Goal: Transaction & Acquisition: Purchase product/service

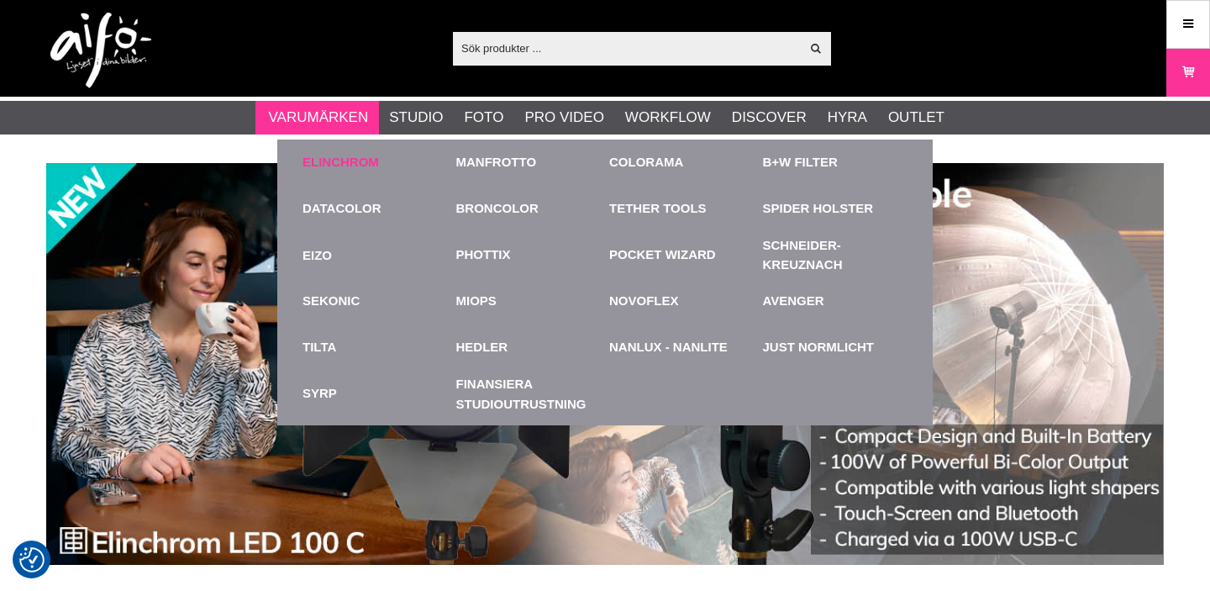
click at [339, 159] on link "Elinchrom" at bounding box center [341, 162] width 76 height 19
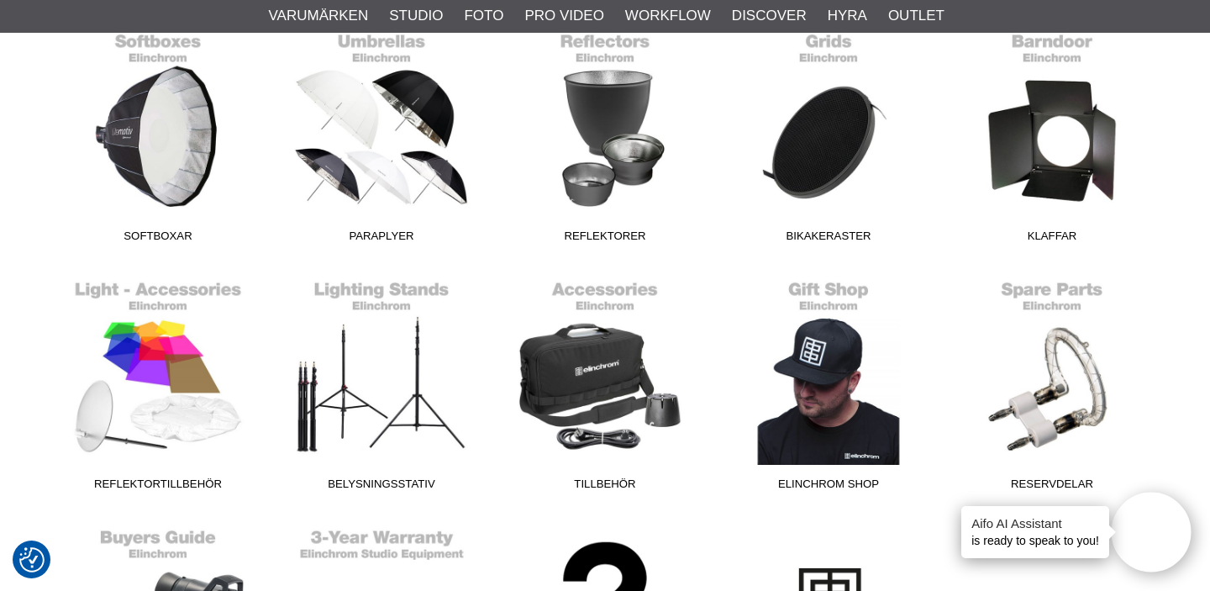
scroll to position [778, 0]
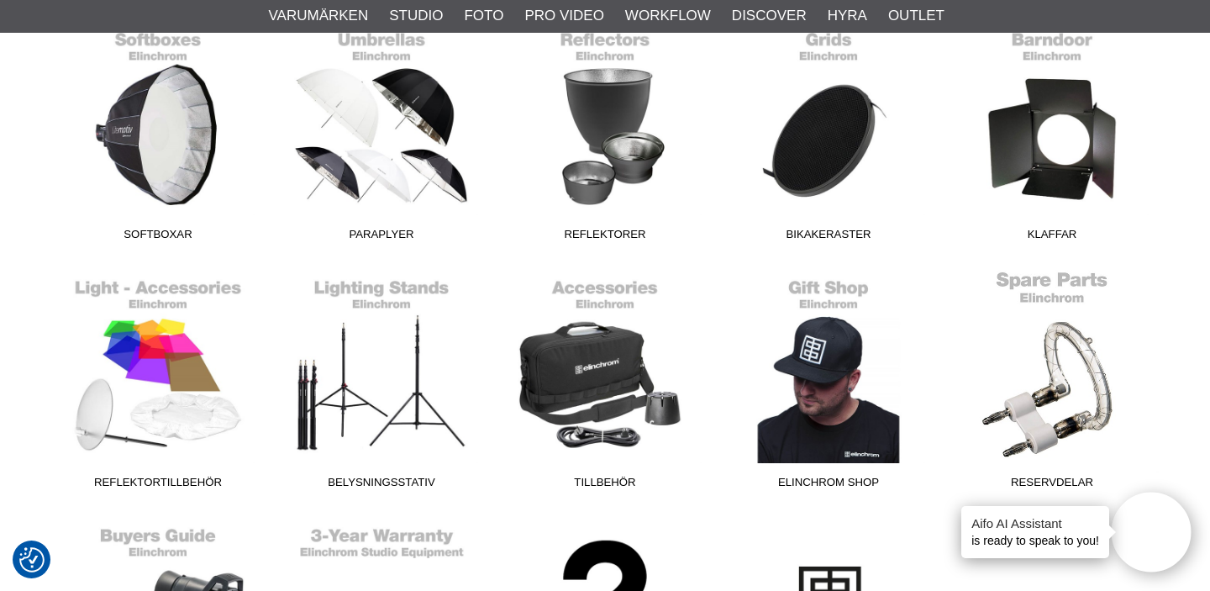
click at [1026, 383] on link "Reservdelar" at bounding box center [1052, 383] width 224 height 227
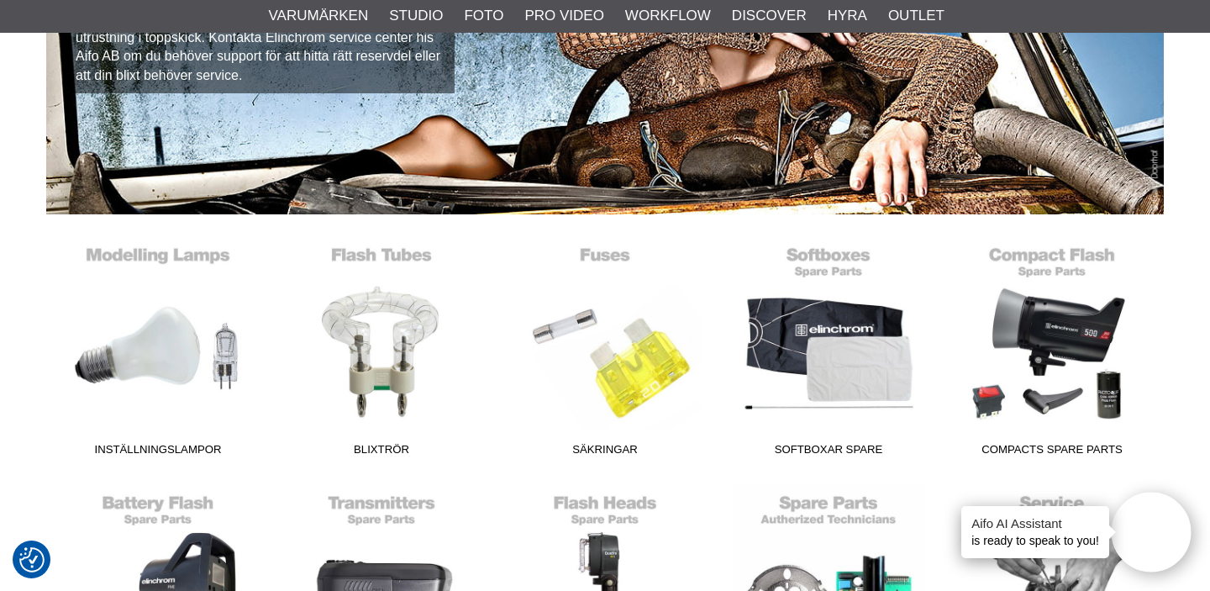
scroll to position [268, 0]
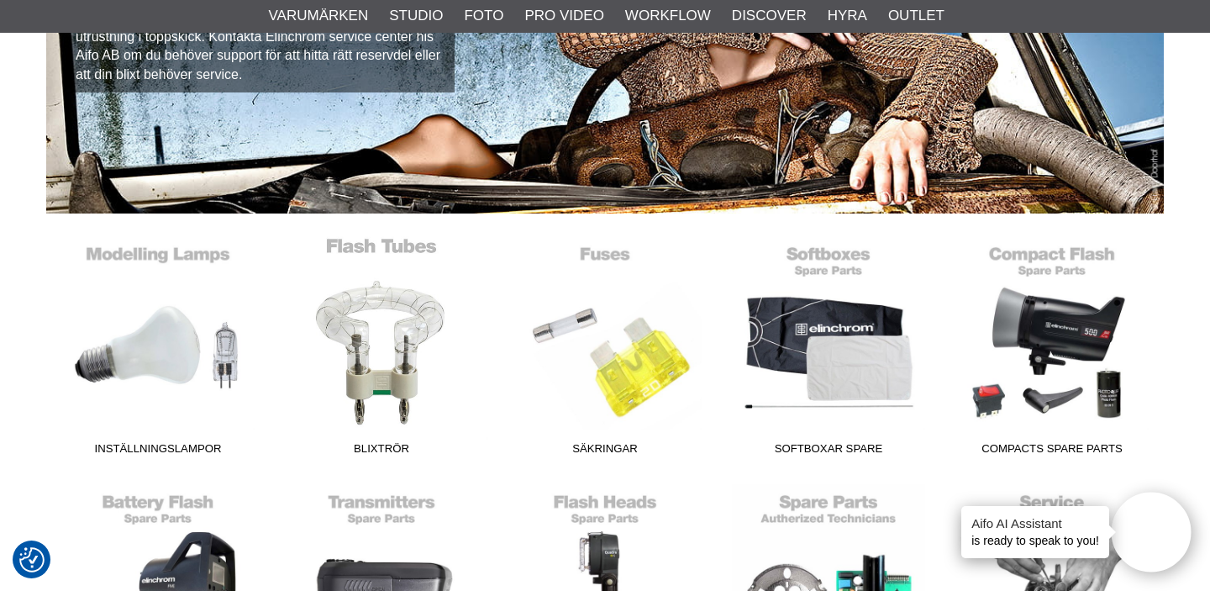
click at [392, 312] on link "Blixtrör" at bounding box center [382, 349] width 224 height 227
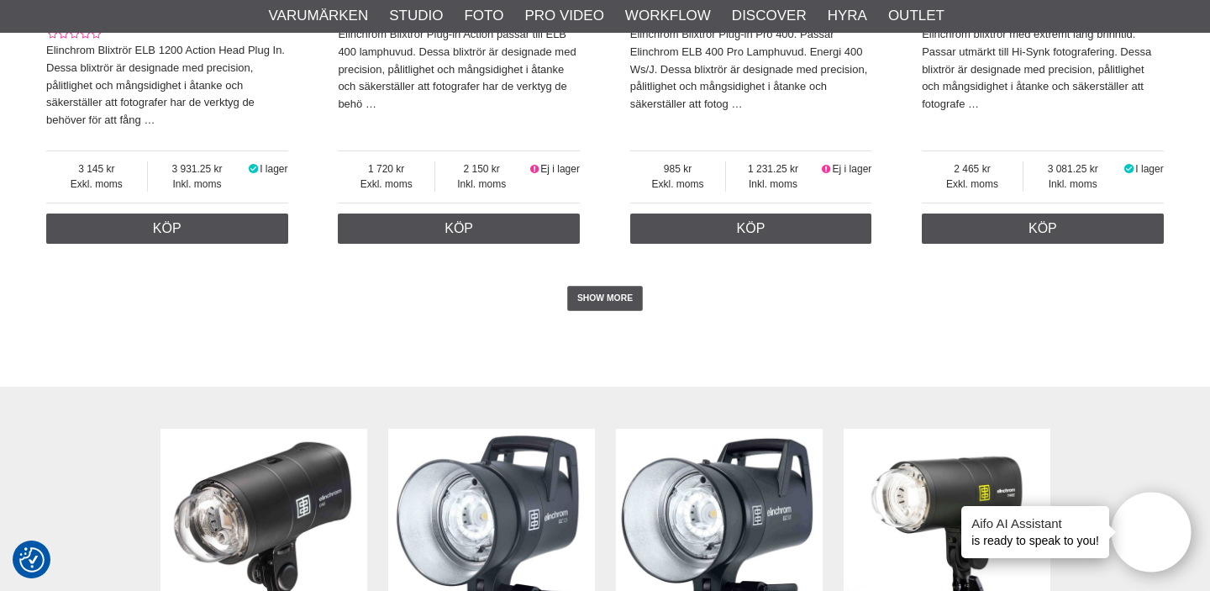
scroll to position [4005, 0]
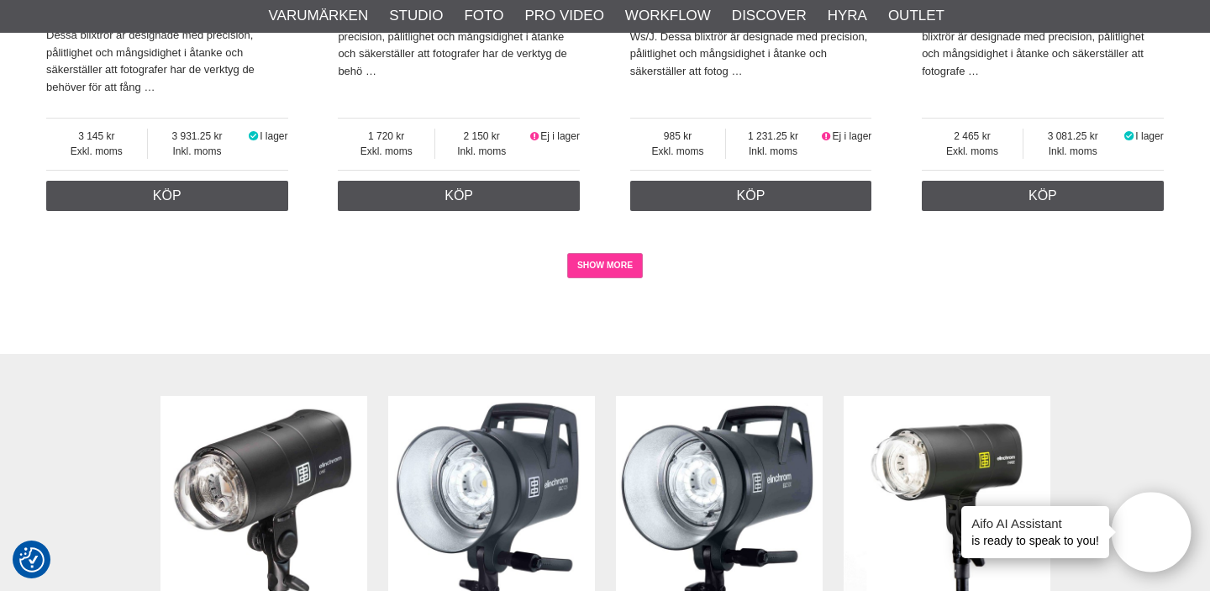
click at [587, 278] on link "SHOW MORE" at bounding box center [605, 265] width 76 height 25
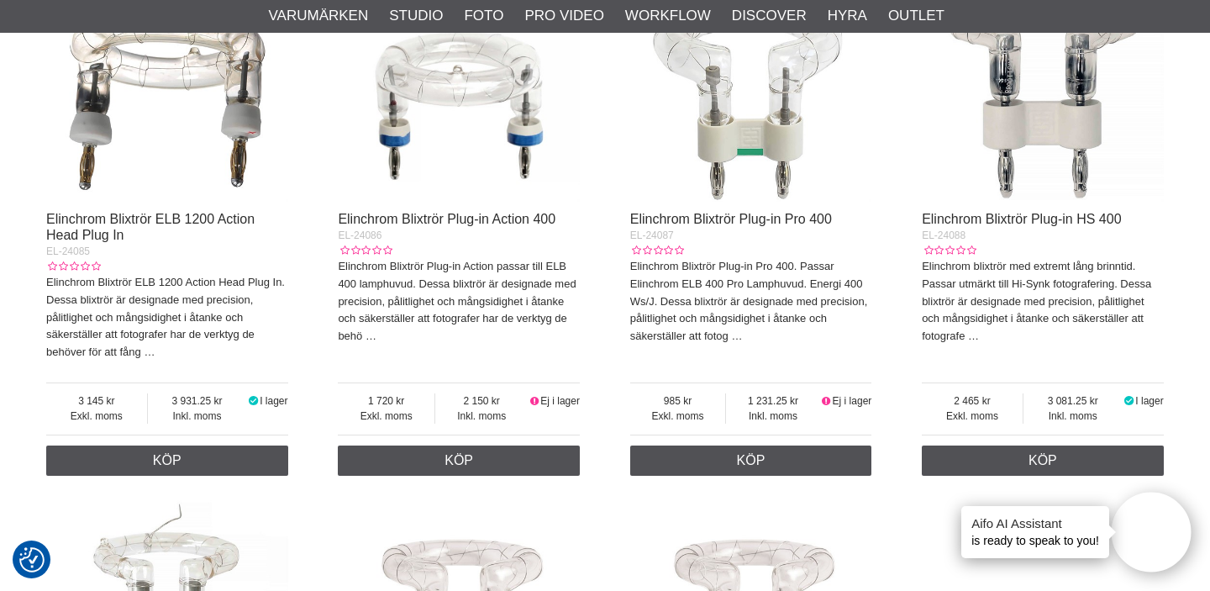
scroll to position [3788, 0]
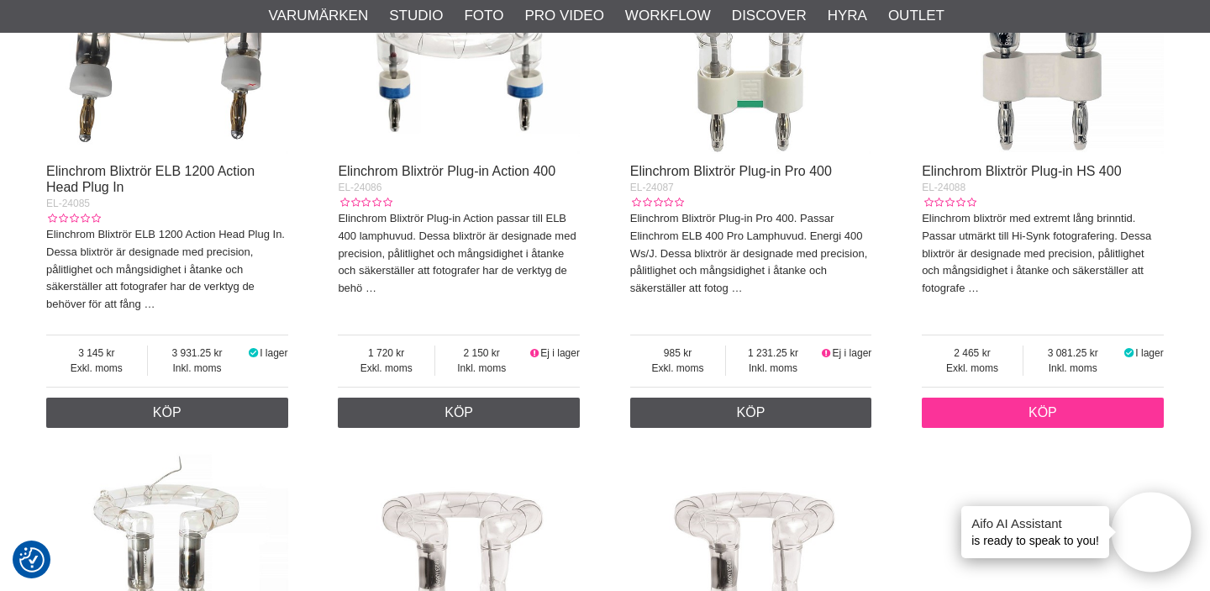
click at [1125, 428] on link "Köp" at bounding box center [1043, 413] width 242 height 30
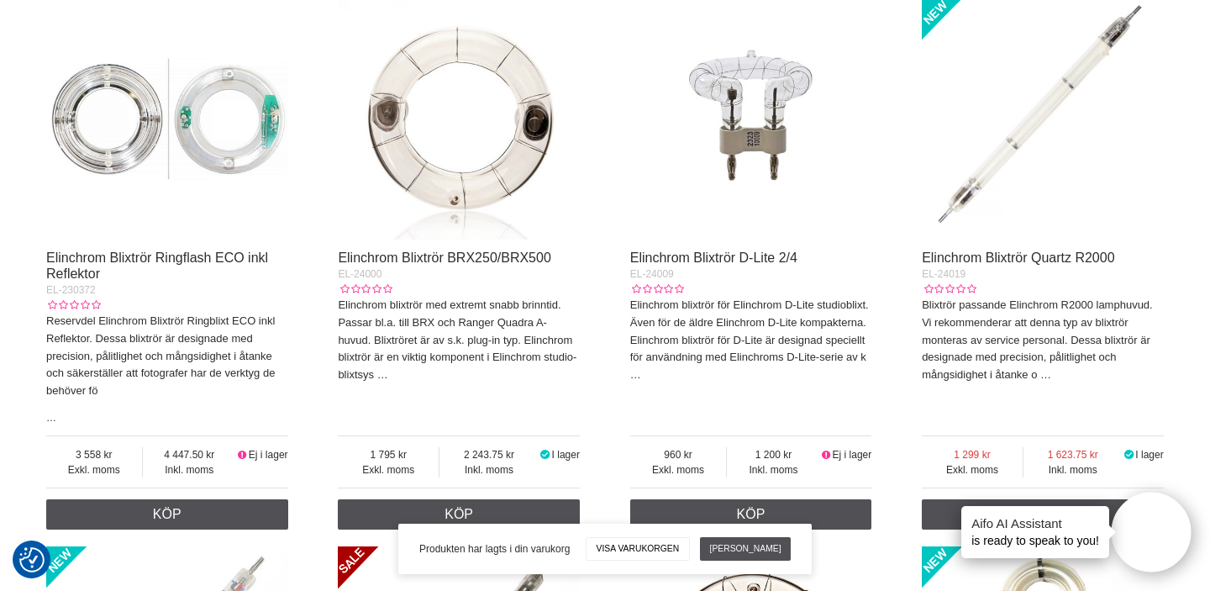
scroll to position [0, 0]
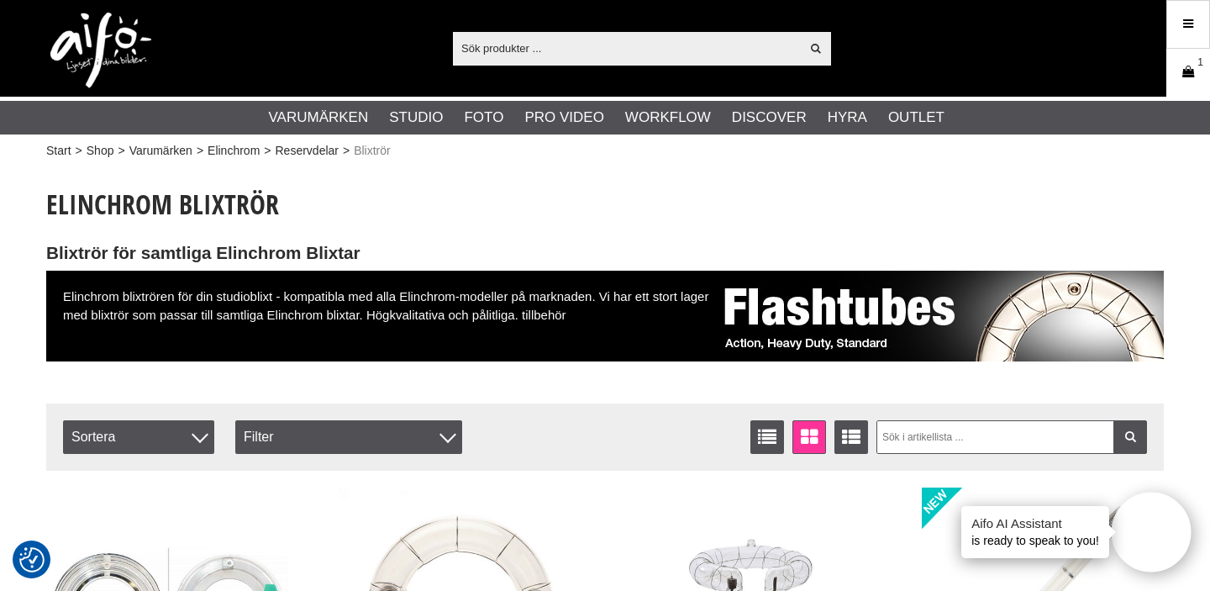
click at [1187, 87] on link "Varukorg 1" at bounding box center [1188, 73] width 42 height 40
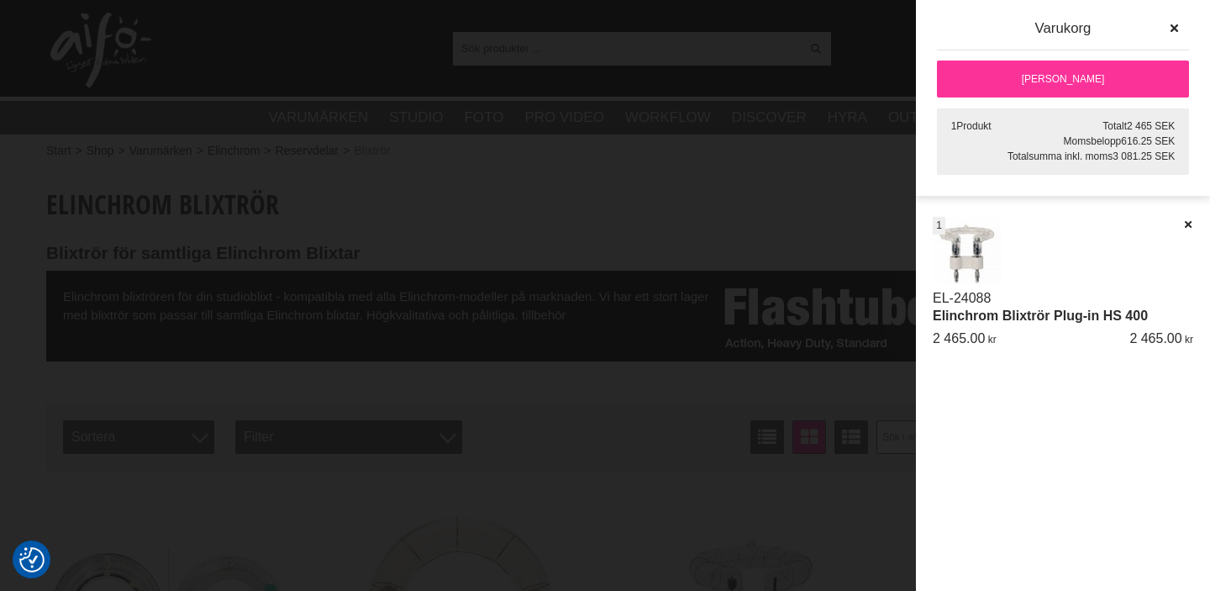
click at [1093, 79] on link "[PERSON_NAME]" at bounding box center [1063, 79] width 252 height 37
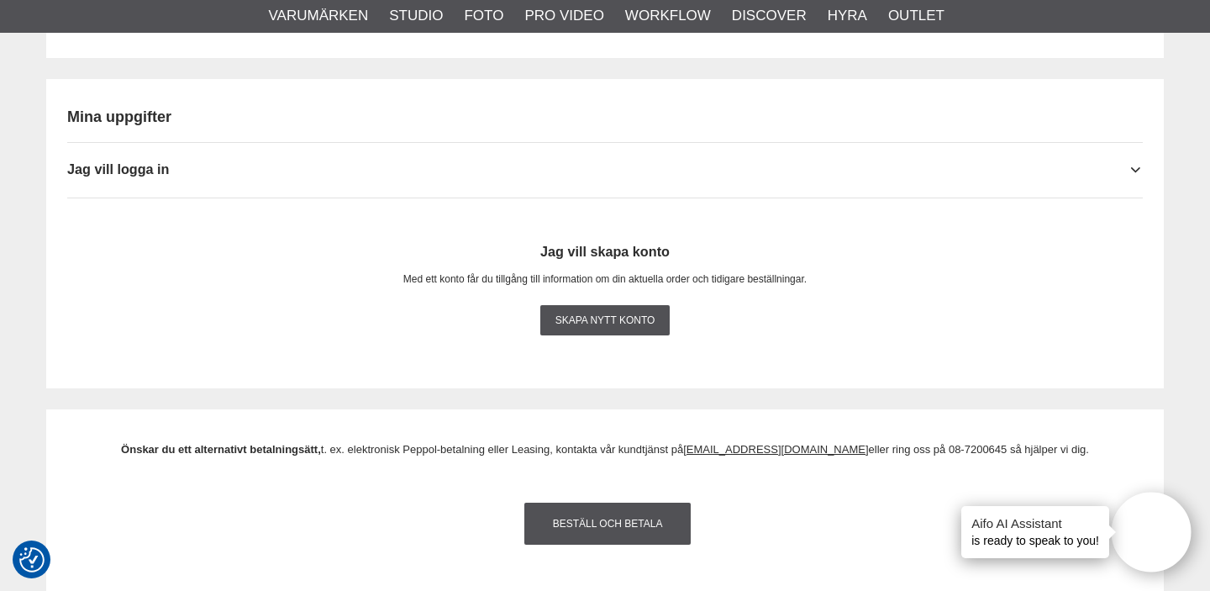
scroll to position [1660, 0]
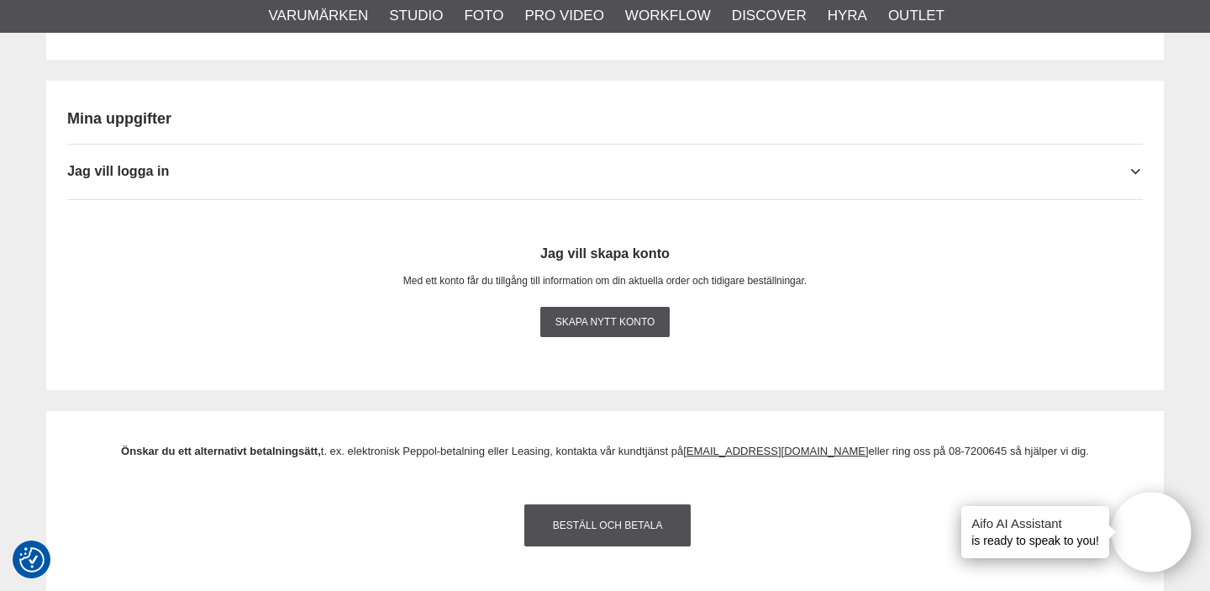
type input "FilipErlind"
click at [1083, 113] on h2 "Mina uppgifter" at bounding box center [605, 118] width 1076 height 21
click at [145, 111] on h2 "Mina uppgifter" at bounding box center [605, 118] width 1076 height 21
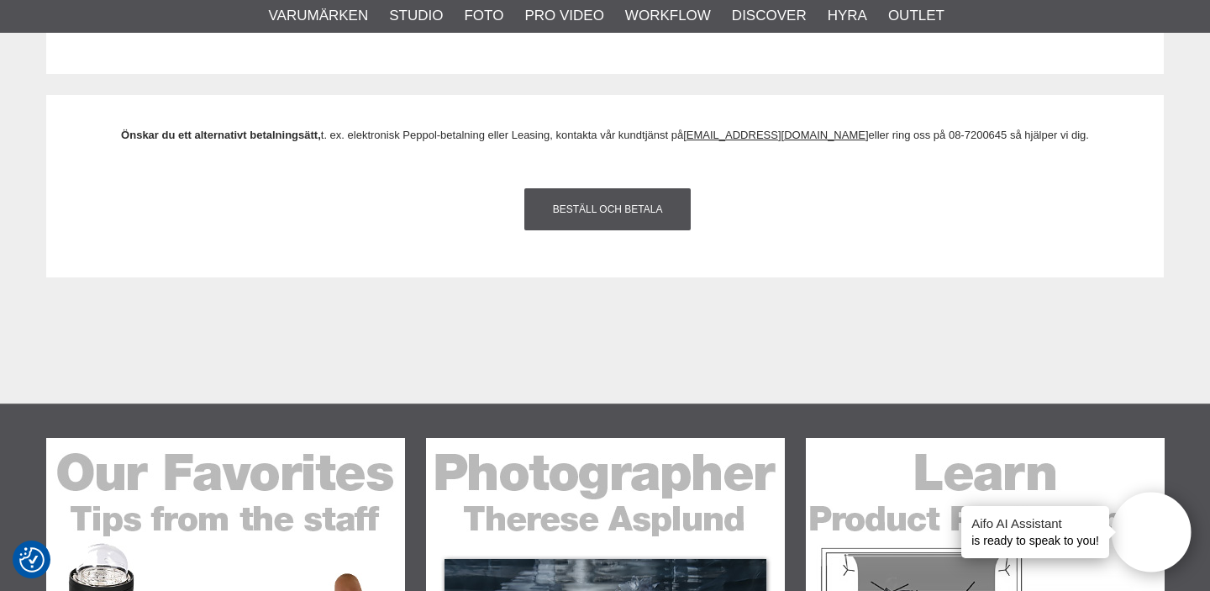
scroll to position [1977, 0]
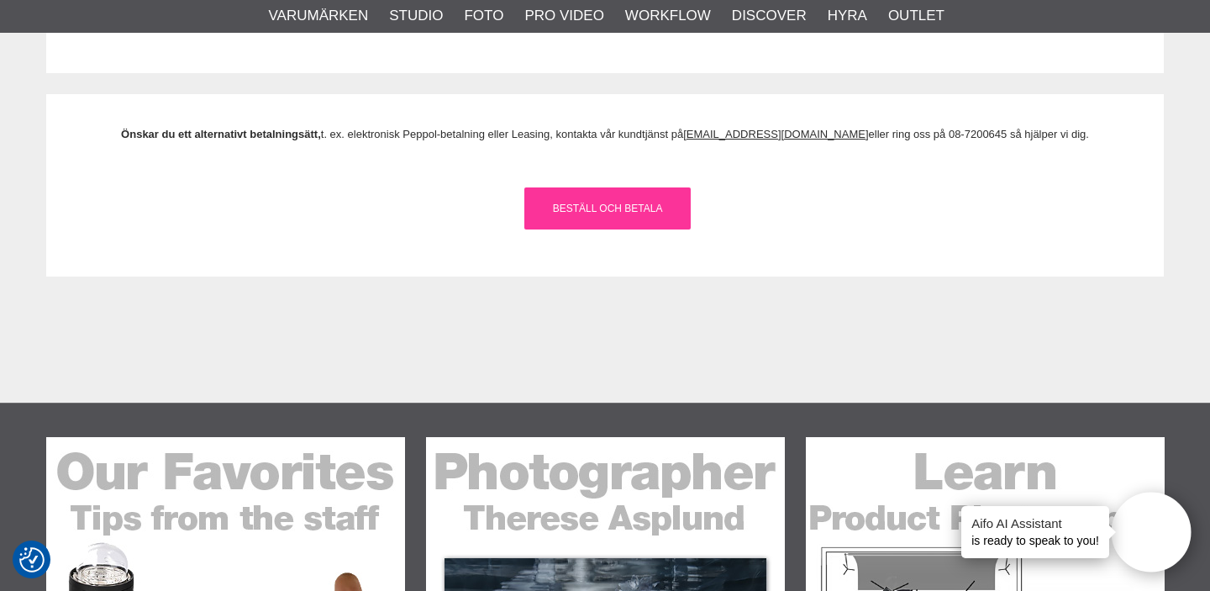
click at [610, 207] on link "Beställ och Betala" at bounding box center [607, 208] width 166 height 42
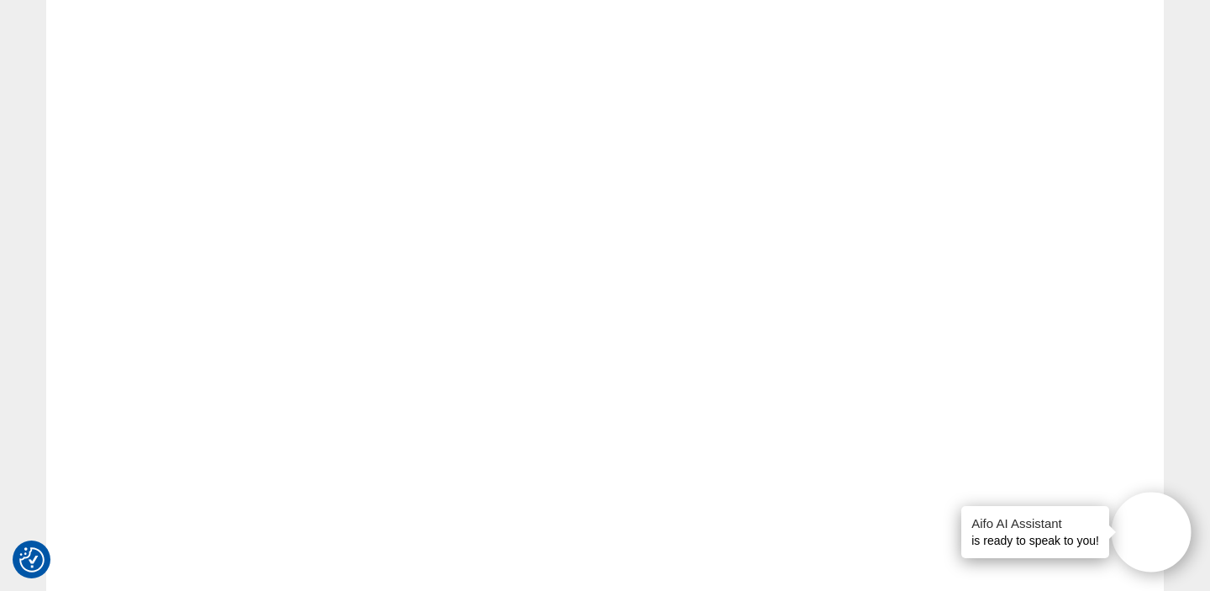
scroll to position [0, 0]
